Goal: Information Seeking & Learning: Learn about a topic

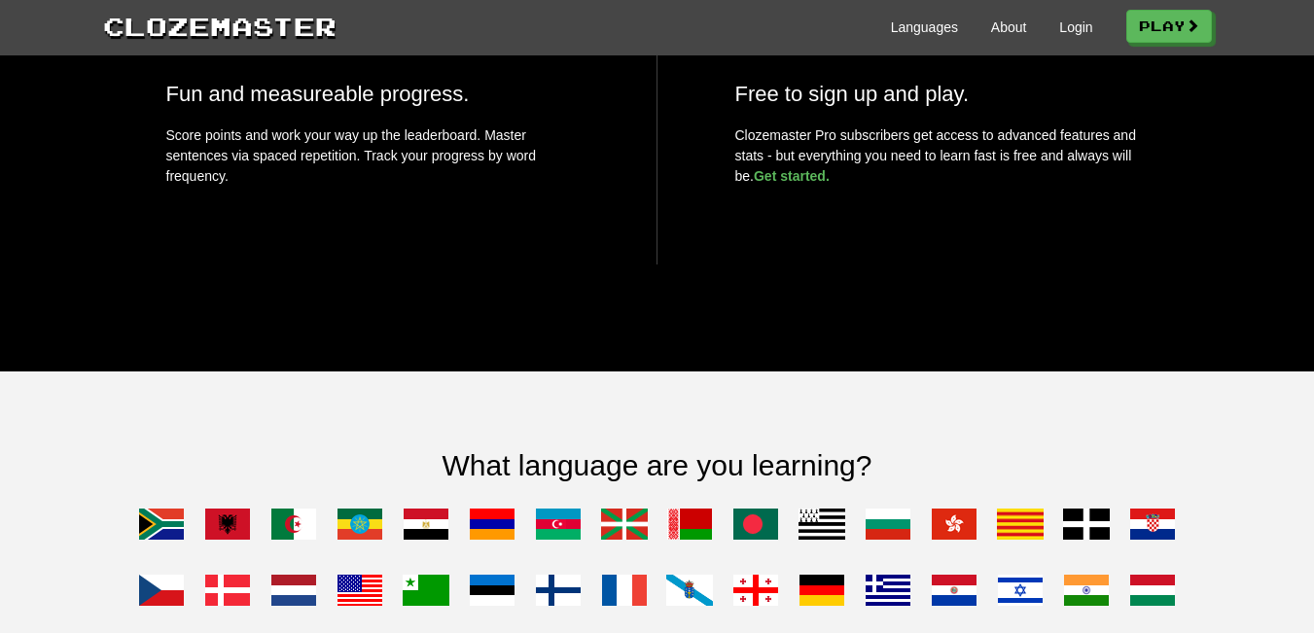
scroll to position [1556, 0]
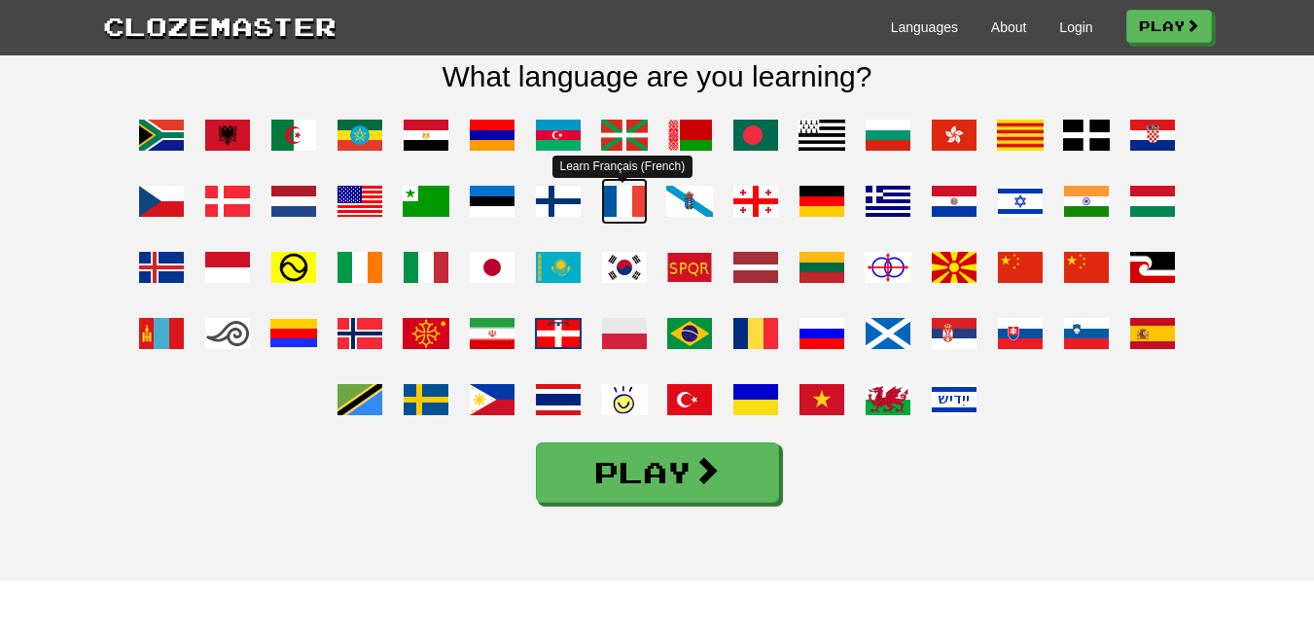
click at [632, 225] on span at bounding box center [624, 201] width 47 height 47
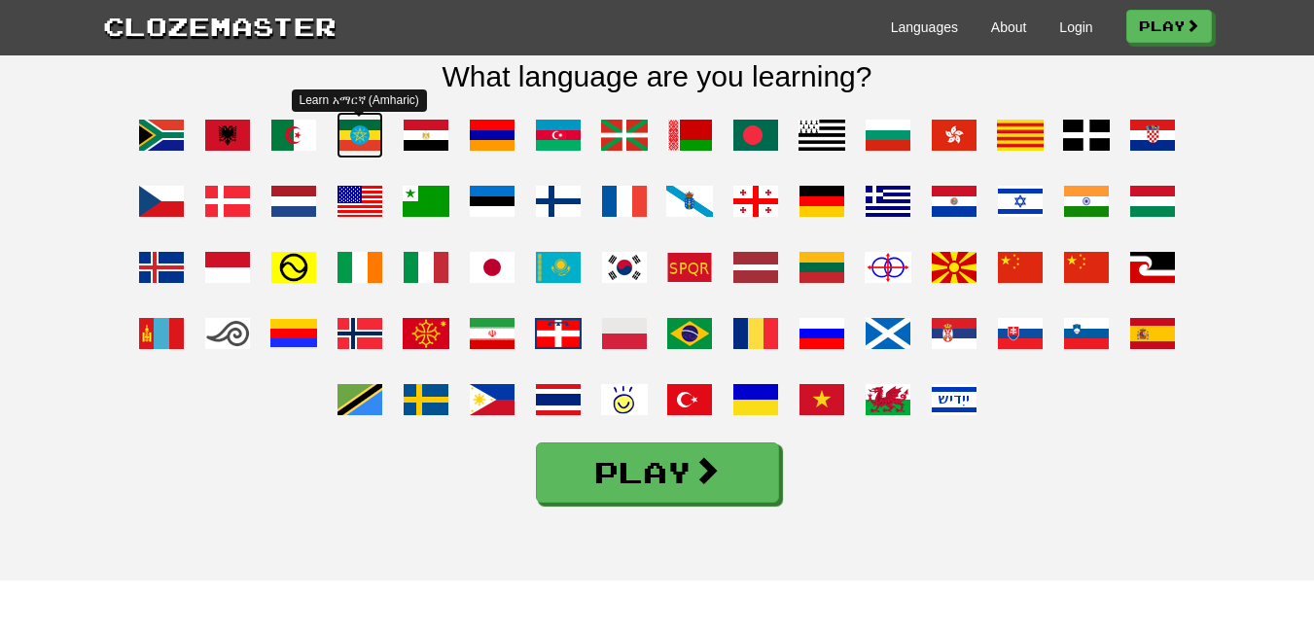
click at [347, 158] on span at bounding box center [359, 135] width 47 height 47
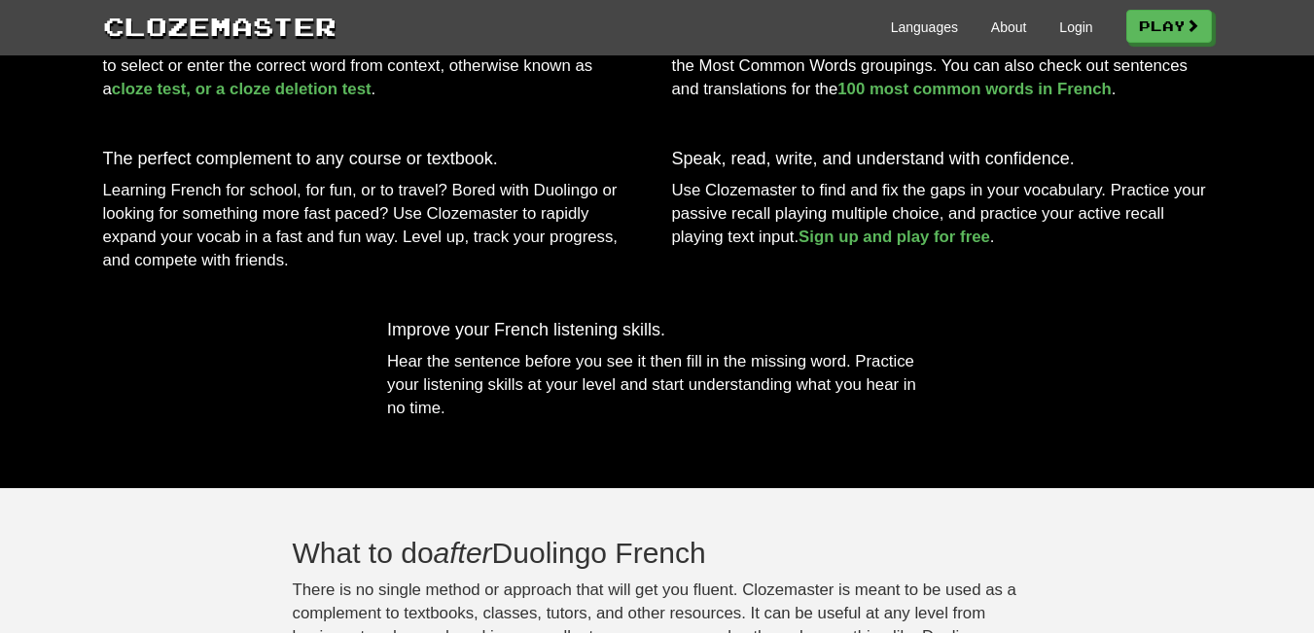
scroll to position [1167, 0]
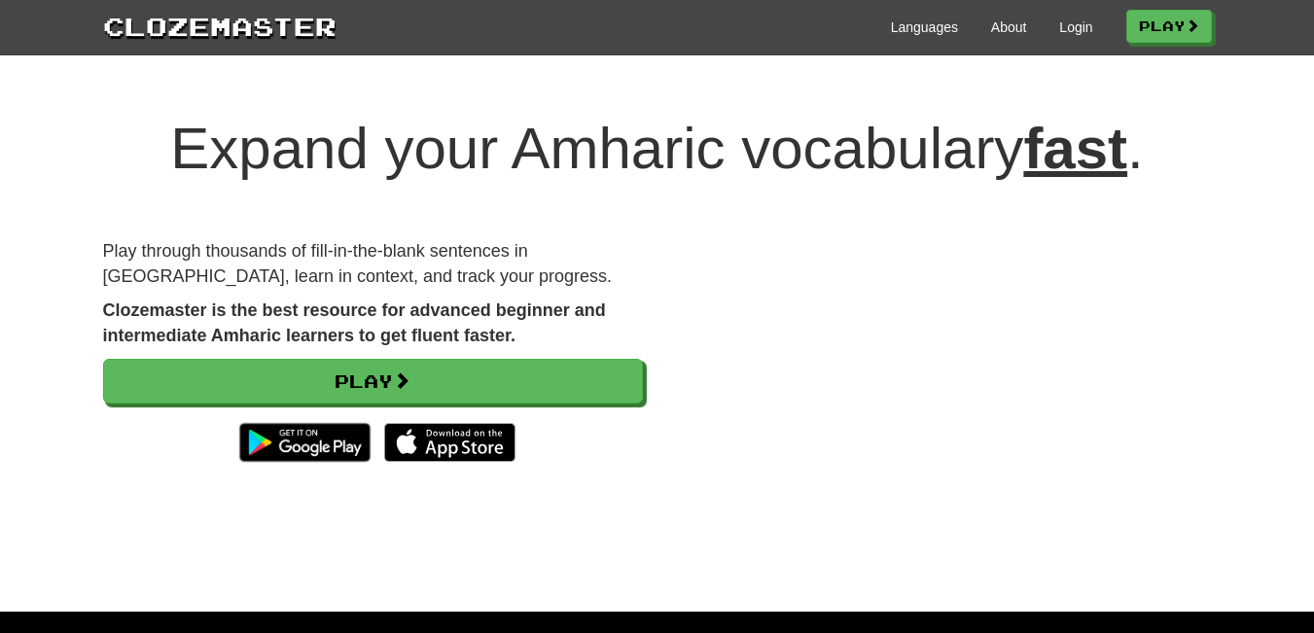
scroll to position [778, 0]
